Goal: Task Accomplishment & Management: Manage account settings

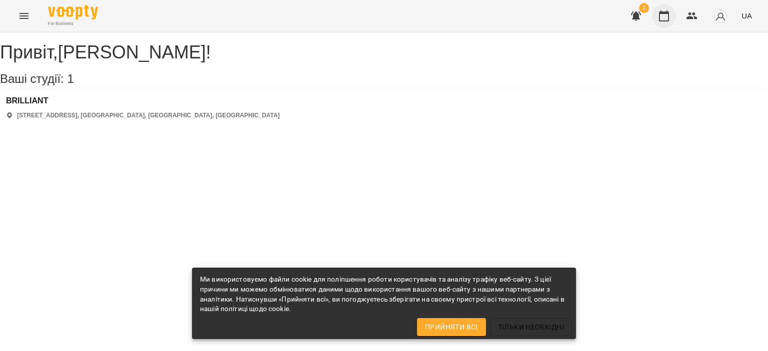
click at [663, 19] on icon "button" at bounding box center [664, 16] width 12 height 12
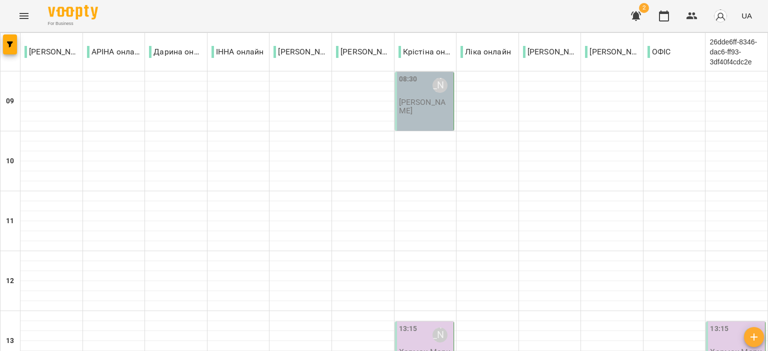
scroll to position [200, 0]
click at [412, 348] on p "Хармак Марина" at bounding box center [425, 356] width 53 height 17
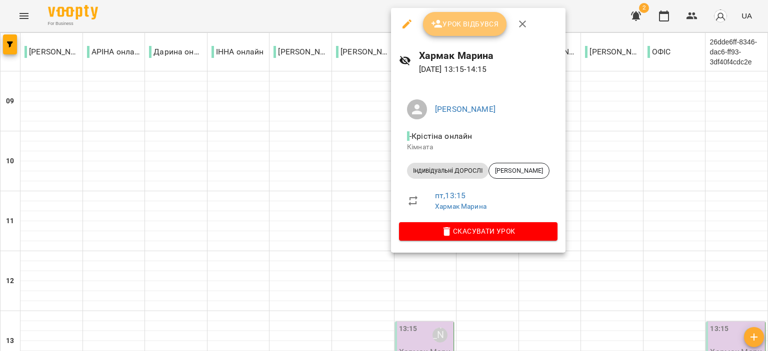
click at [455, 25] on span "Урок відбувся" at bounding box center [465, 24] width 68 height 12
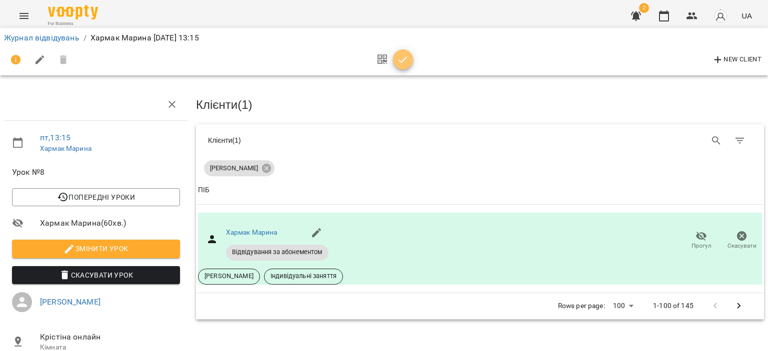
click at [405, 57] on icon "button" at bounding box center [403, 60] width 12 height 12
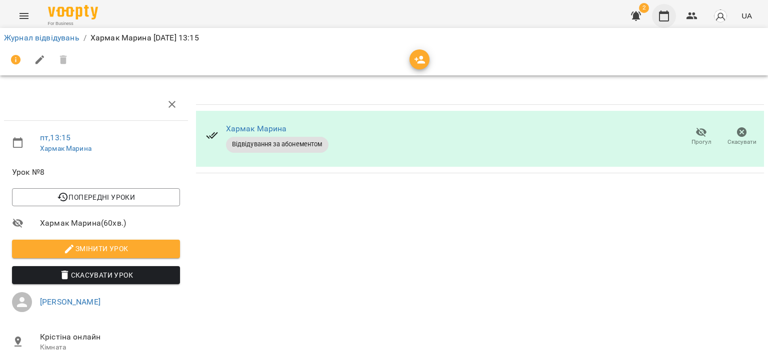
click at [662, 18] on icon "button" at bounding box center [664, 16] width 12 height 12
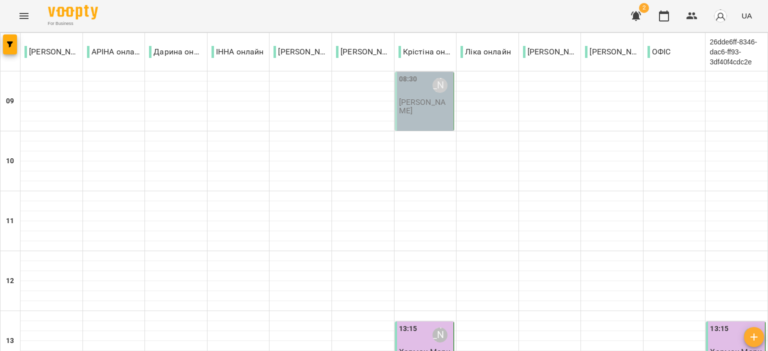
scroll to position [250, 0]
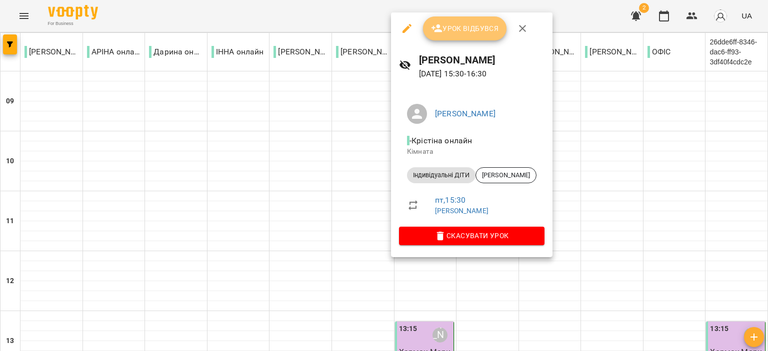
click at [479, 25] on span "Урок відбувся" at bounding box center [465, 28] width 68 height 12
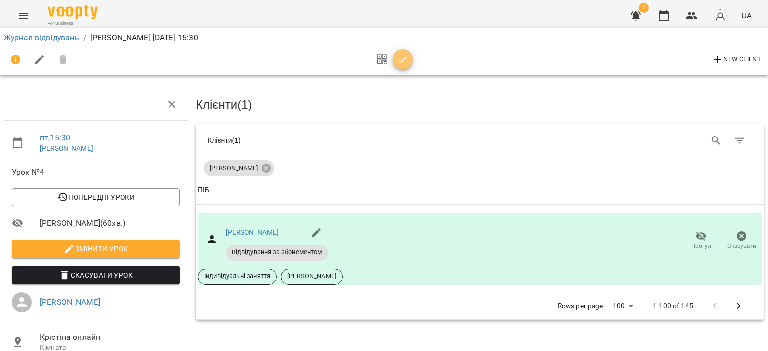
click at [406, 59] on icon "button" at bounding box center [403, 60] width 12 height 12
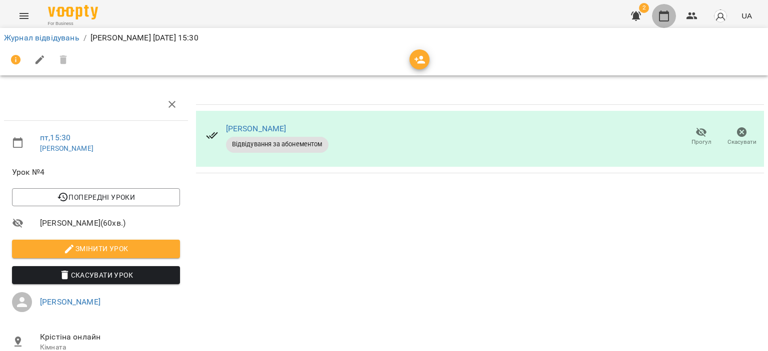
click at [662, 20] on icon "button" at bounding box center [664, 15] width 10 height 11
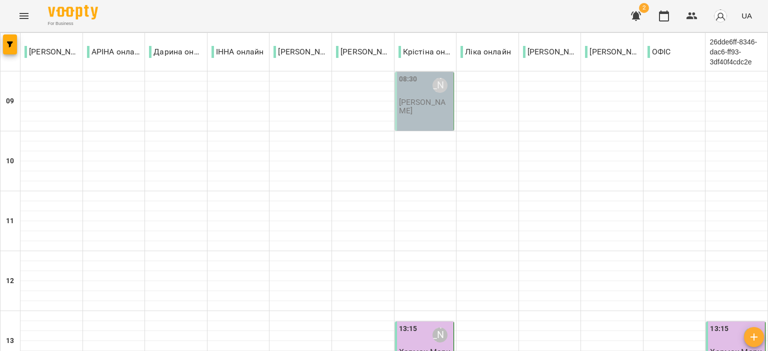
scroll to position [522, 0]
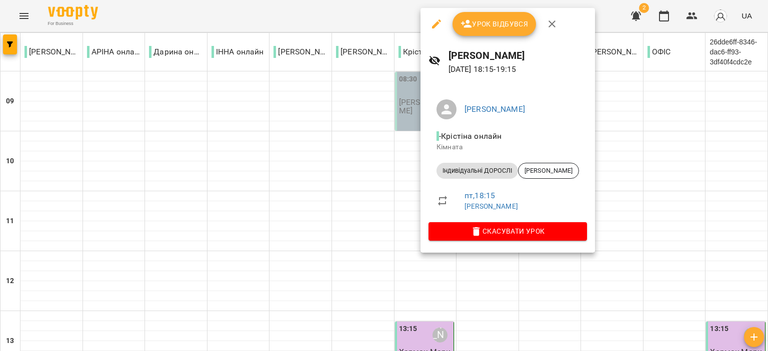
click at [488, 21] on span "Урок відбувся" at bounding box center [494, 24] width 68 height 12
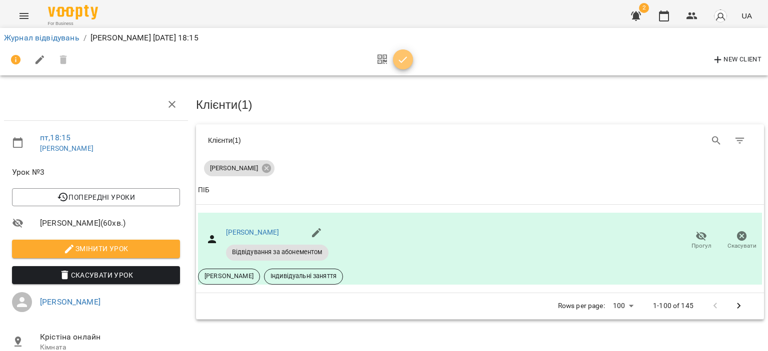
click at [408, 63] on icon "button" at bounding box center [403, 60] width 12 height 12
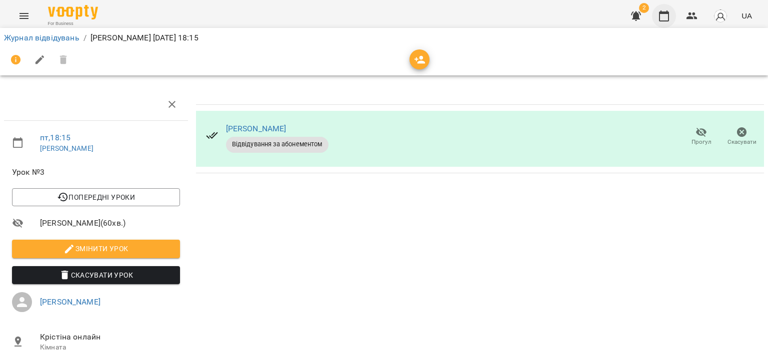
drag, startPoint x: 666, startPoint y: 13, endPoint x: 656, endPoint y: 31, distance: 20.8
click at [666, 13] on icon "button" at bounding box center [664, 15] width 10 height 11
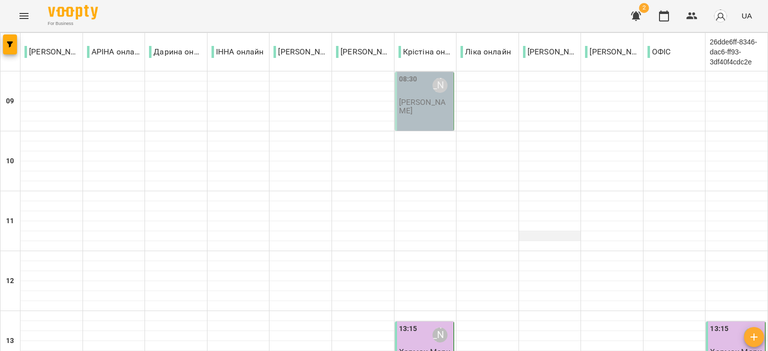
scroll to position [522, 0]
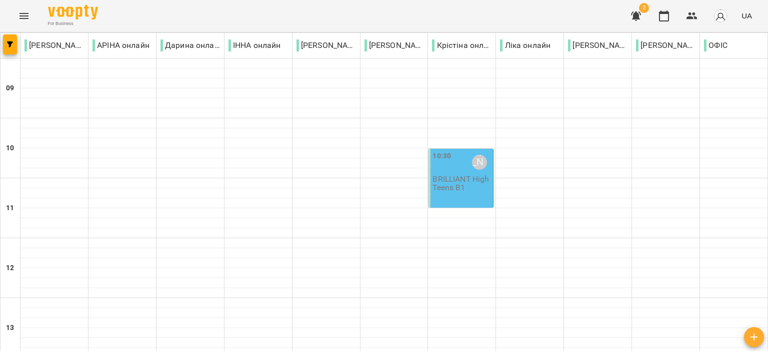
scroll to position [0, 0]
